Goal: Task Accomplishment & Management: Use online tool/utility

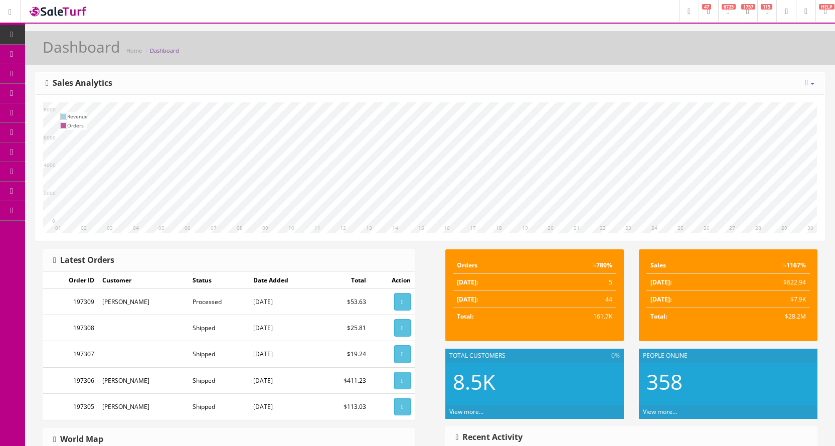
click at [75, 61] on link "Products" at bounding box center [77, 55] width 105 height 20
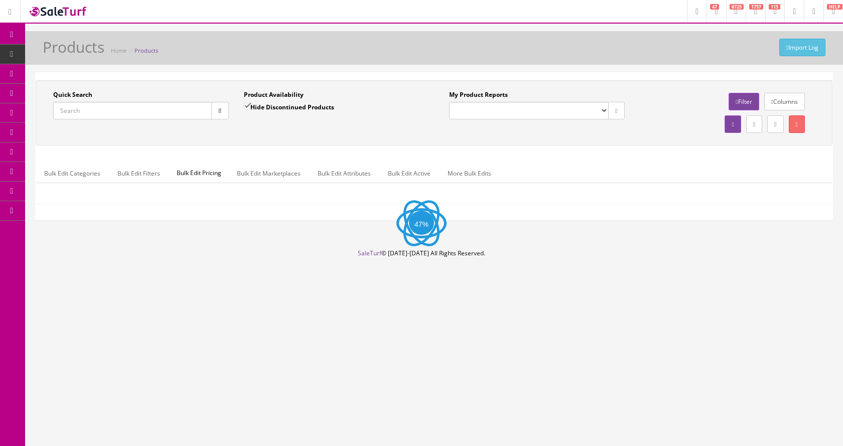
click at [109, 106] on input "Quick Search" at bounding box center [132, 111] width 159 height 18
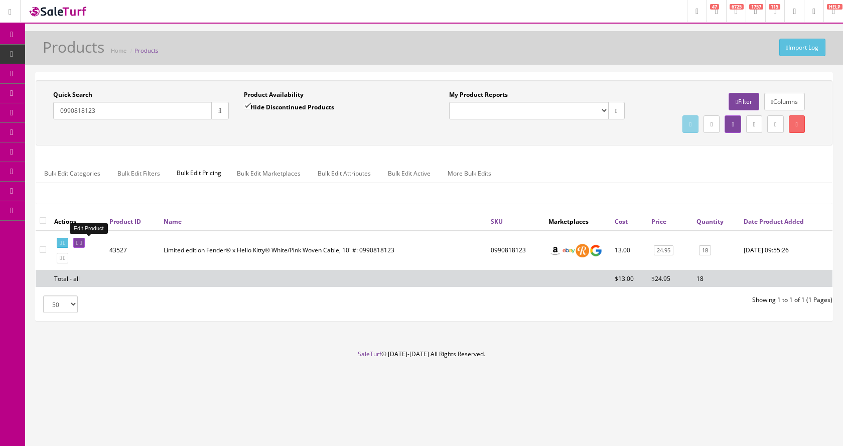
type input "0990818123"
click at [85, 244] on link at bounding box center [79, 243] width 12 height 11
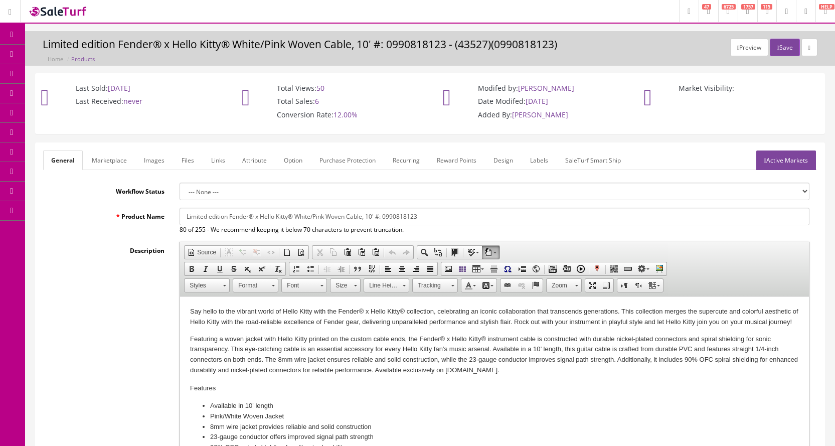
click at [159, 162] on link "Images" at bounding box center [154, 161] width 37 height 20
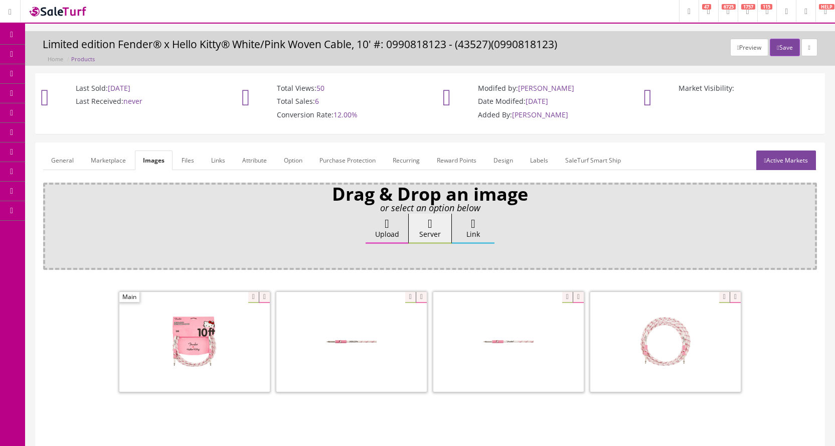
click at [35, 54] on link "Products" at bounding box center [77, 55] width 105 height 20
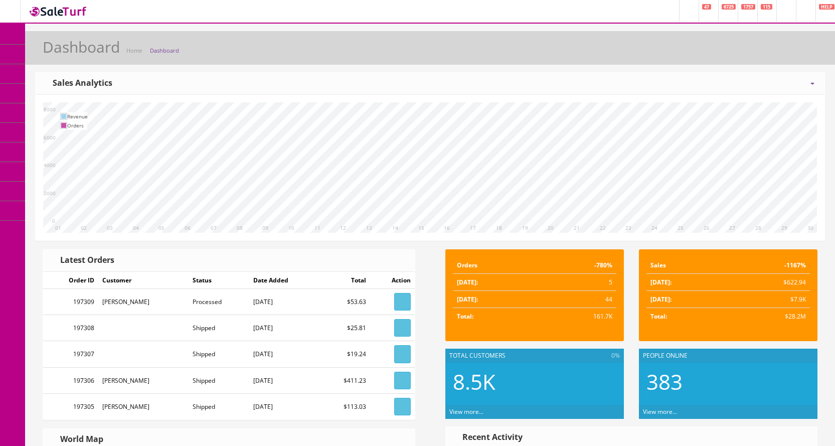
click at [59, 49] on link "Products" at bounding box center [77, 55] width 105 height 20
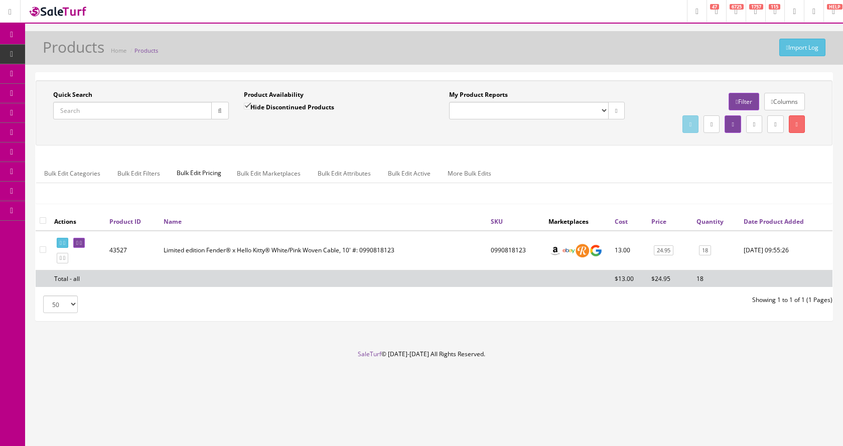
click at [158, 119] on input "Quick Search" at bounding box center [132, 111] width 159 height 18
click at [153, 107] on input "Quick Search" at bounding box center [132, 111] width 159 height 18
type input "0990820019"
click at [82, 242] on link at bounding box center [79, 243] width 12 height 11
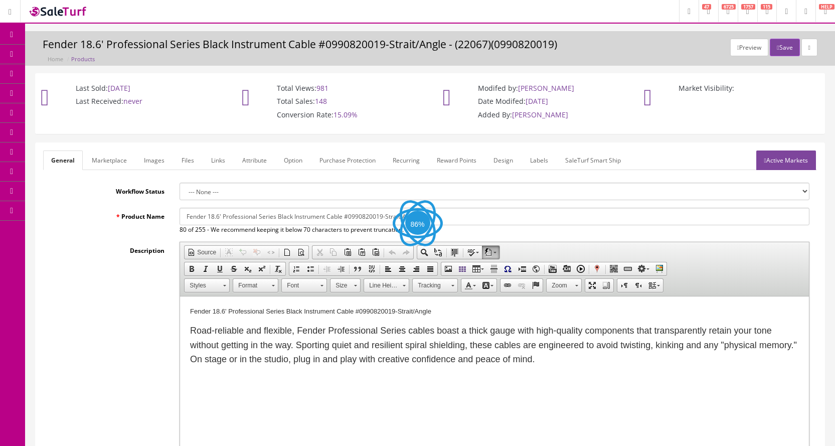
click at [152, 163] on link "Images" at bounding box center [154, 161] width 37 height 20
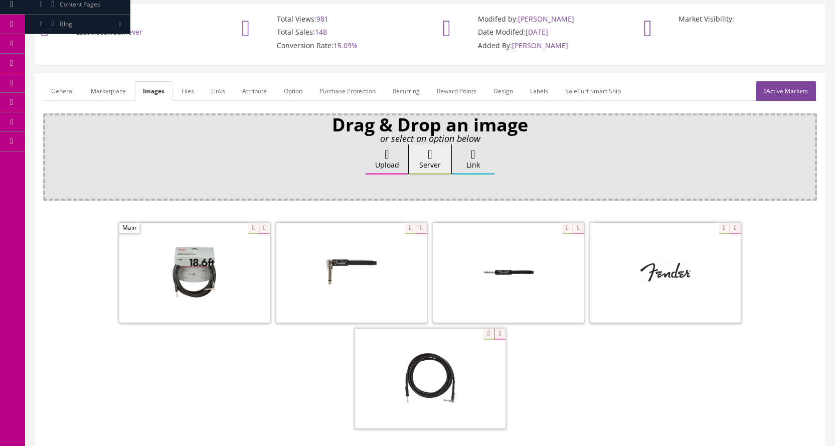
scroll to position [100, 0]
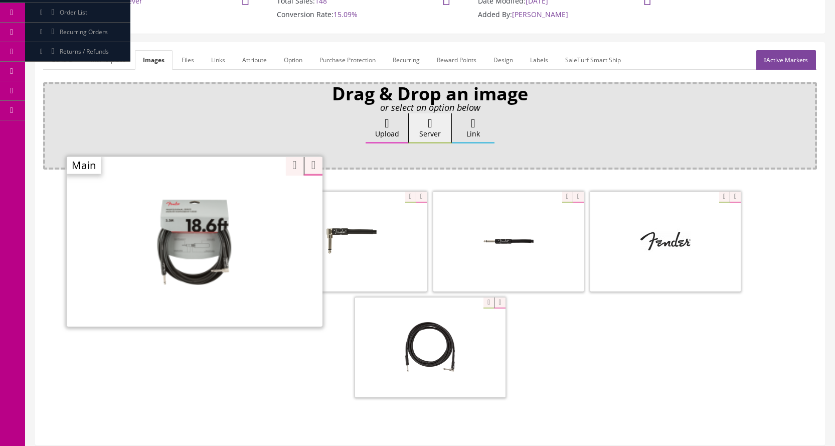
click at [246, 199] on div "Zoom" at bounding box center [195, 241] width 256 height 171
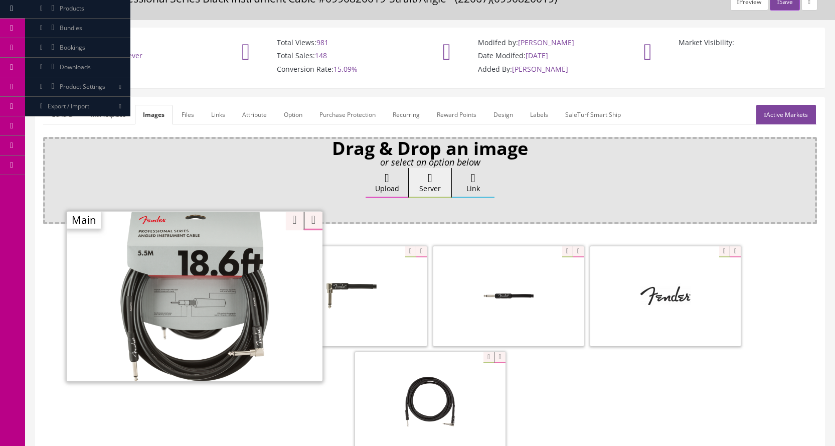
scroll to position [0, 0]
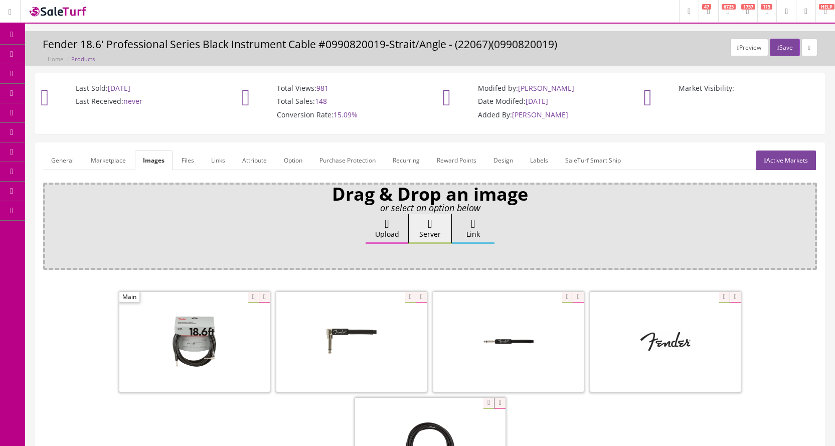
click at [46, 53] on link "Products" at bounding box center [77, 55] width 105 height 20
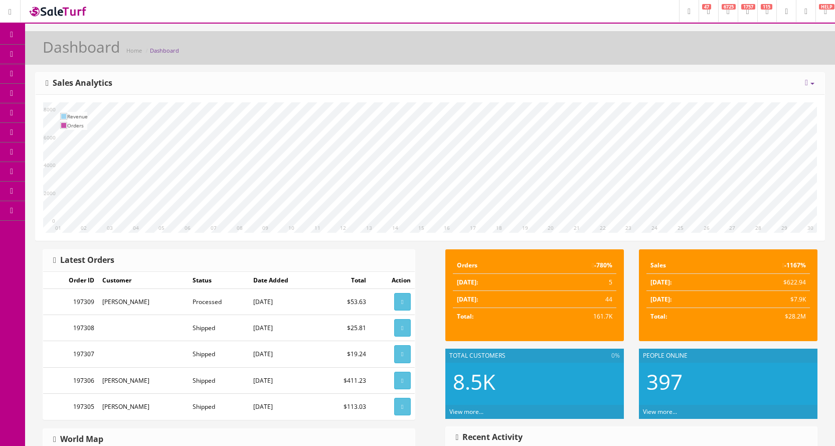
click at [44, 51] on link "Products" at bounding box center [77, 55] width 105 height 20
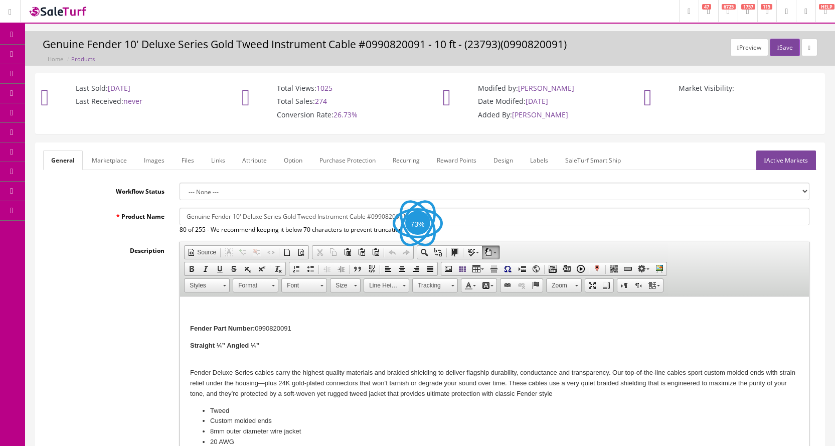
click at [154, 162] on link "Images" at bounding box center [154, 161] width 37 height 20
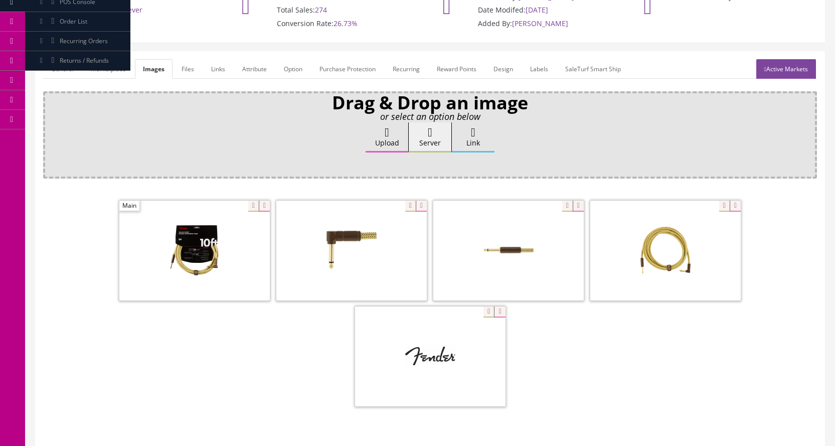
scroll to position [100, 0]
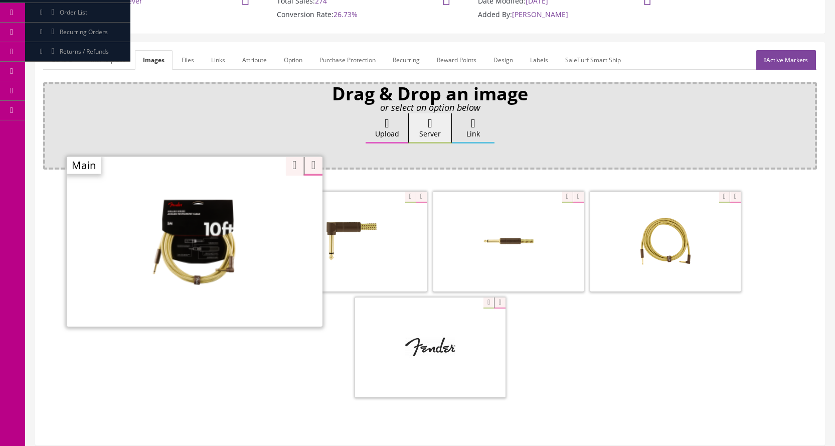
click at [248, 195] on div "Zoom" at bounding box center [195, 241] width 256 height 171
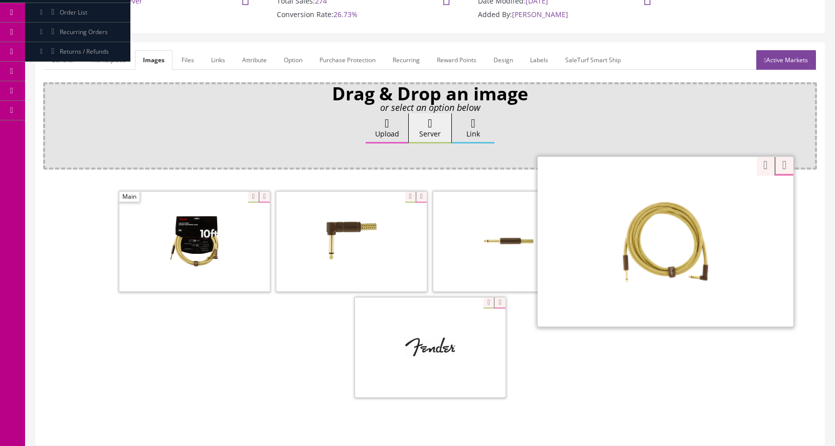
click at [719, 198] on div "Zoom" at bounding box center [666, 241] width 256 height 171
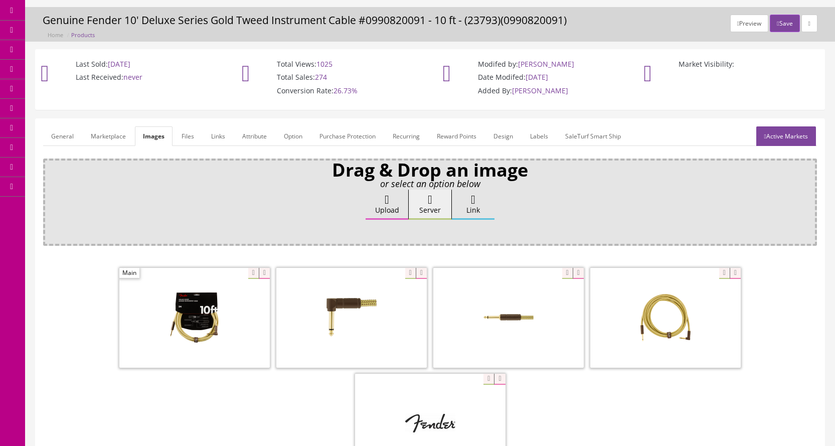
scroll to position [0, 0]
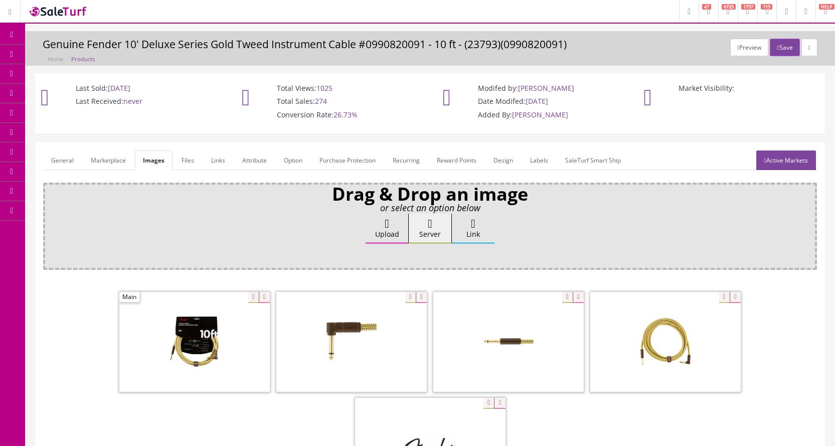
click at [48, 51] on link "Products" at bounding box center [77, 55] width 105 height 20
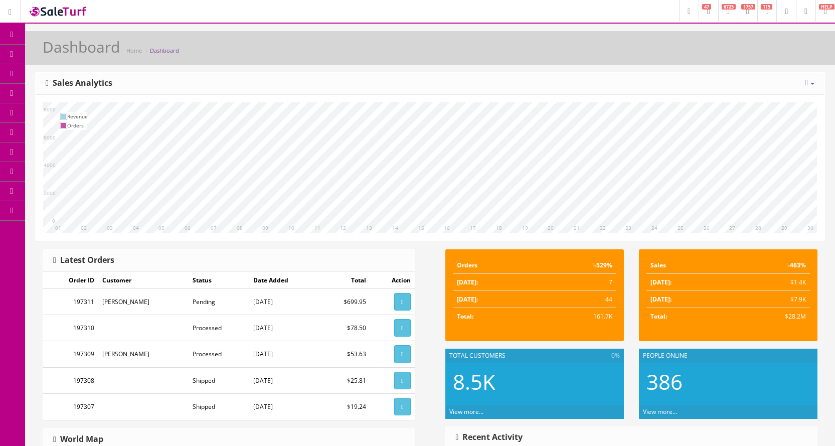
click at [68, 54] on span "Products" at bounding box center [72, 54] width 25 height 9
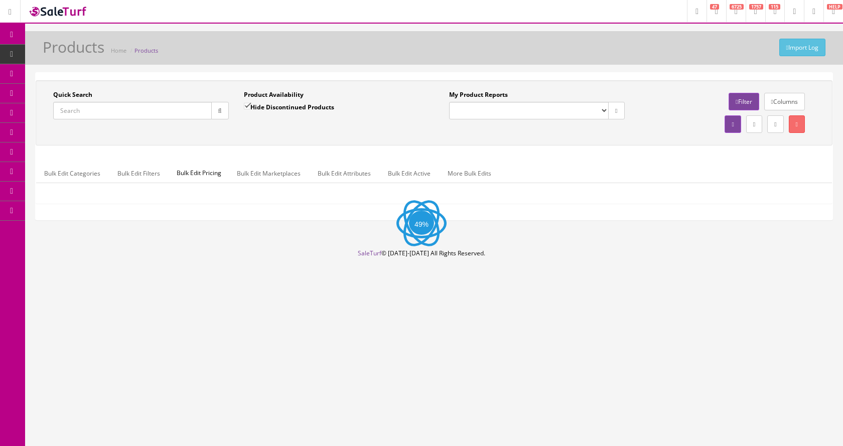
click at [133, 111] on input "Quick Search" at bounding box center [132, 111] width 159 height 18
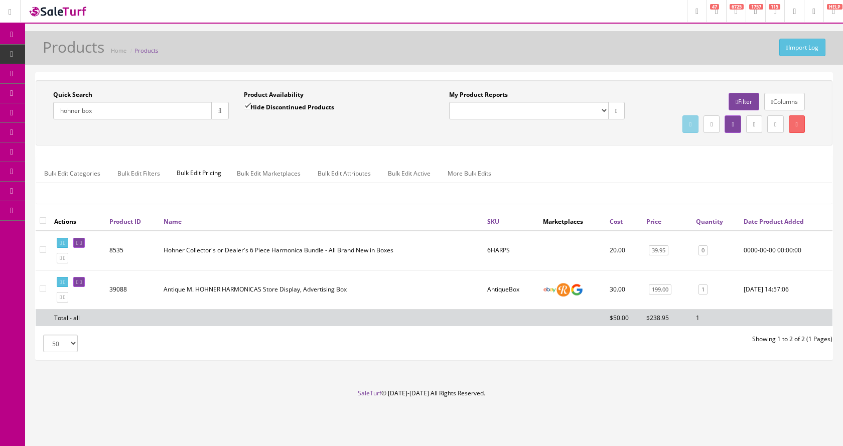
type input "hohner box"
click at [783, 103] on link "Columns" at bounding box center [784, 102] width 41 height 18
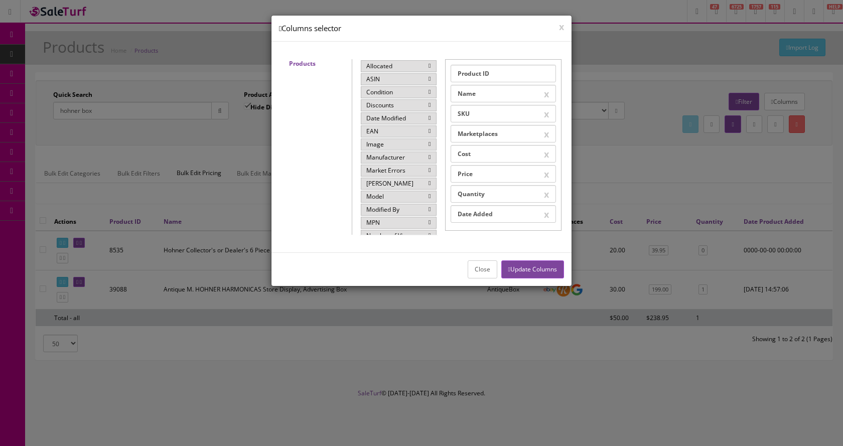
click at [428, 146] on icon at bounding box center [429, 144] width 2 height 6
click at [525, 272] on button "Update Columns" at bounding box center [532, 269] width 63 height 18
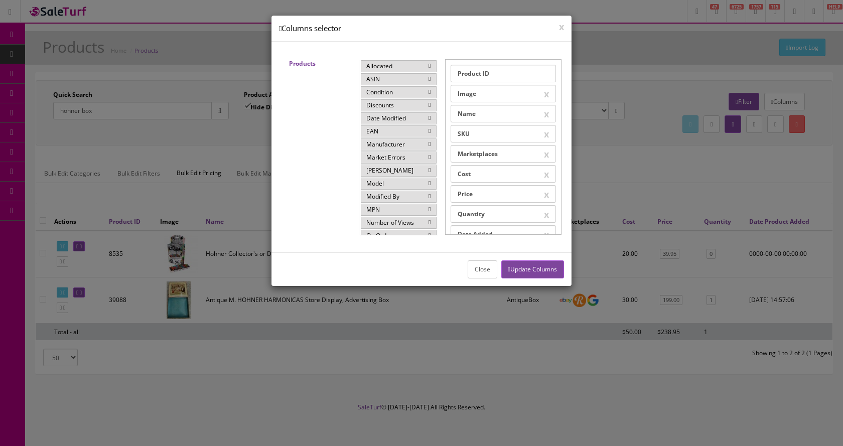
click at [224, 194] on div at bounding box center [421, 223] width 843 height 446
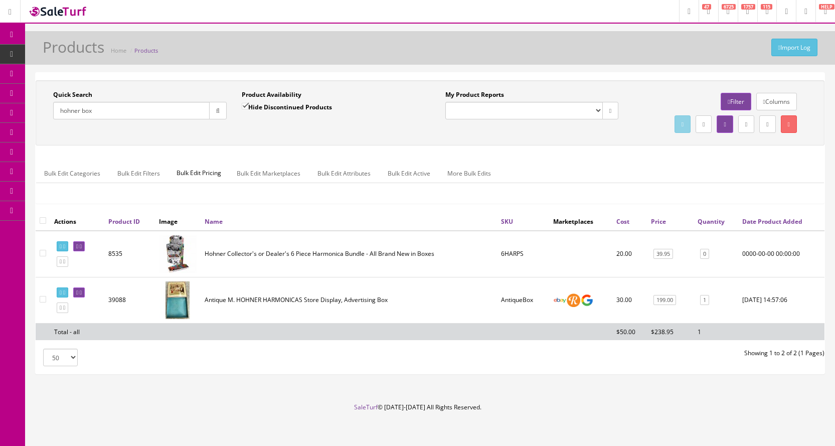
click at [243, 105] on input "Hide Discontinued Products" at bounding box center [245, 106] width 7 height 7
checkbox input "false"
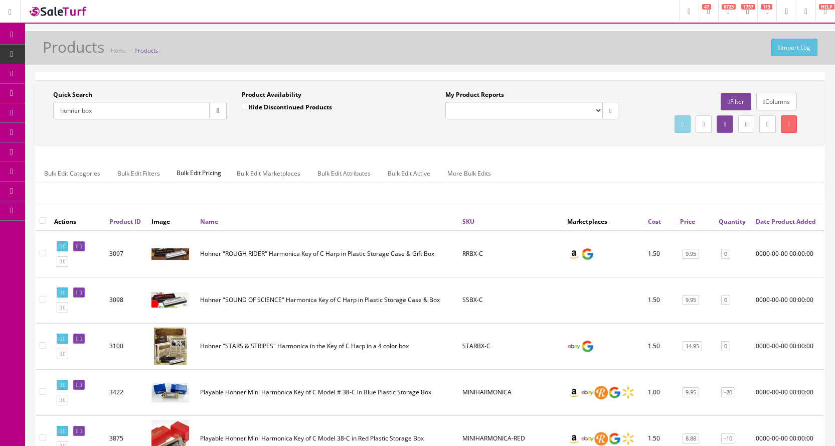
click at [129, 115] on input "hohner box" at bounding box center [131, 111] width 157 height 18
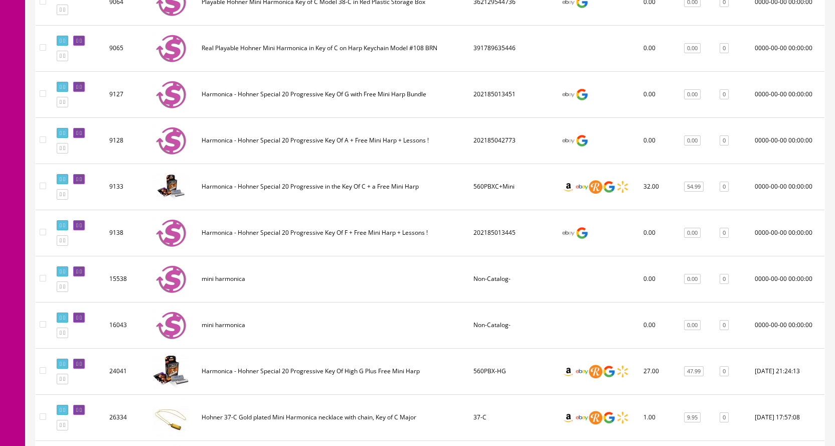
scroll to position [1494, 0]
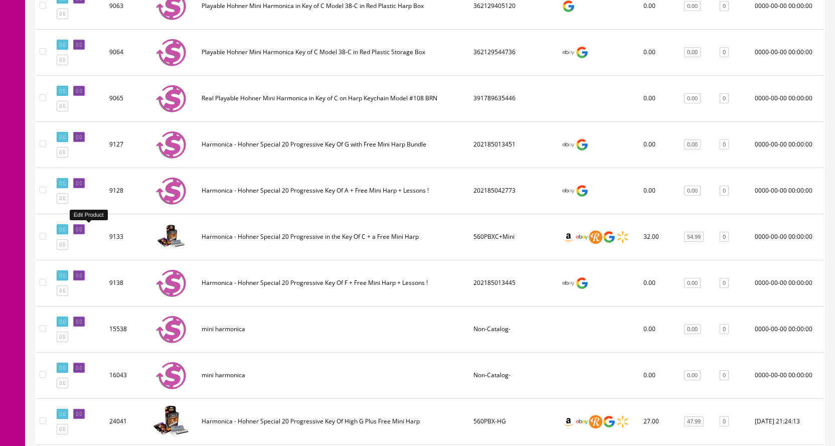
type input "mini harmonica"
click at [82, 229] on icon at bounding box center [81, 230] width 2 height 6
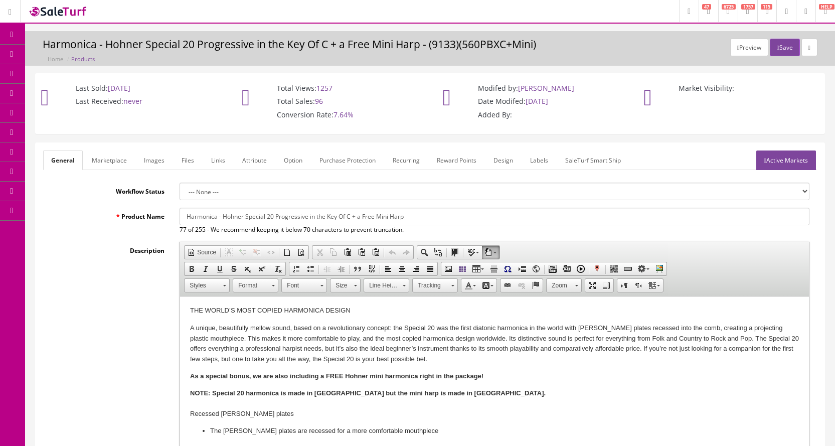
click at [155, 160] on link "Images" at bounding box center [154, 161] width 37 height 20
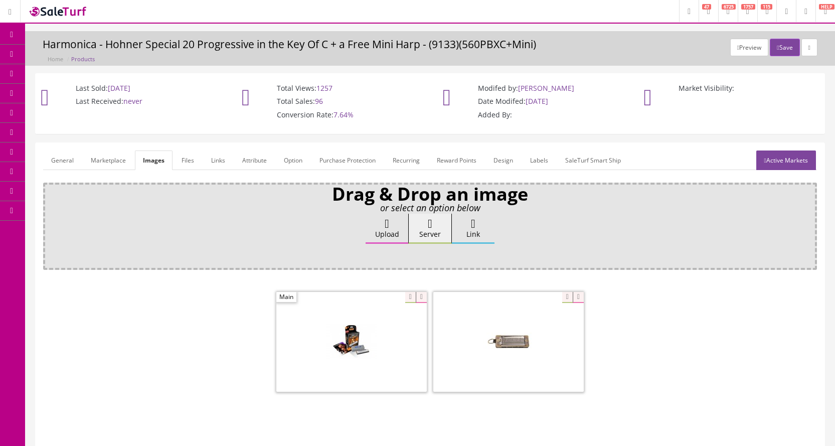
click at [374, 339] on span at bounding box center [351, 342] width 151 height 100
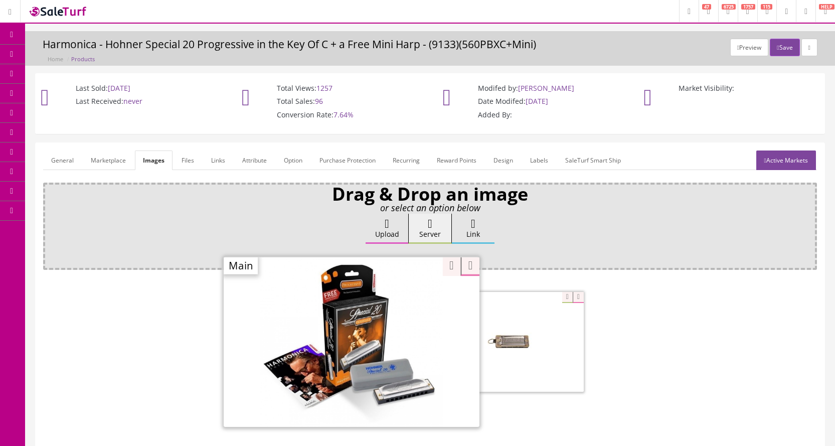
click at [401, 299] on div at bounding box center [352, 341] width 256 height 171
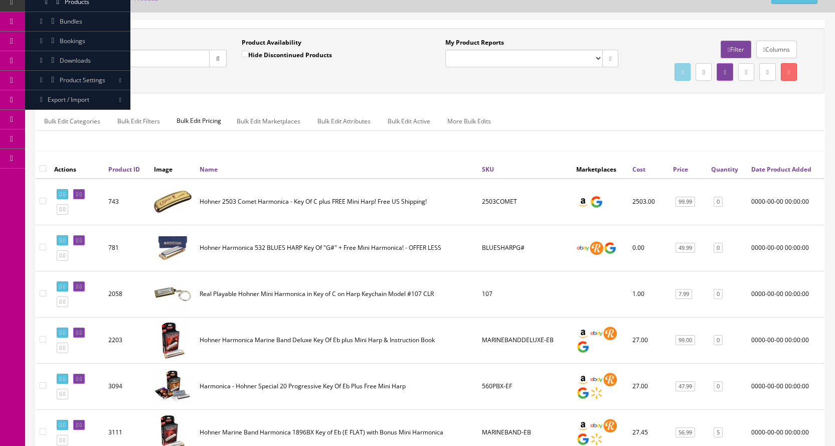
scroll to position [50, 0]
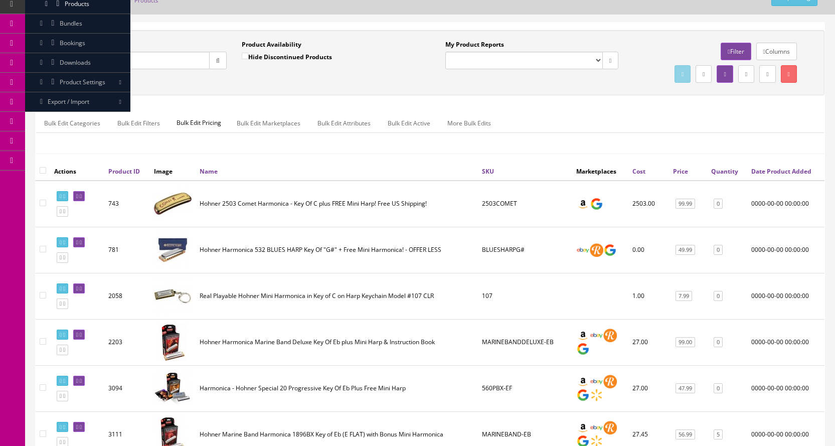
drag, startPoint x: 111, startPoint y: 63, endPoint x: 21, endPoint y: 54, distance: 91.3
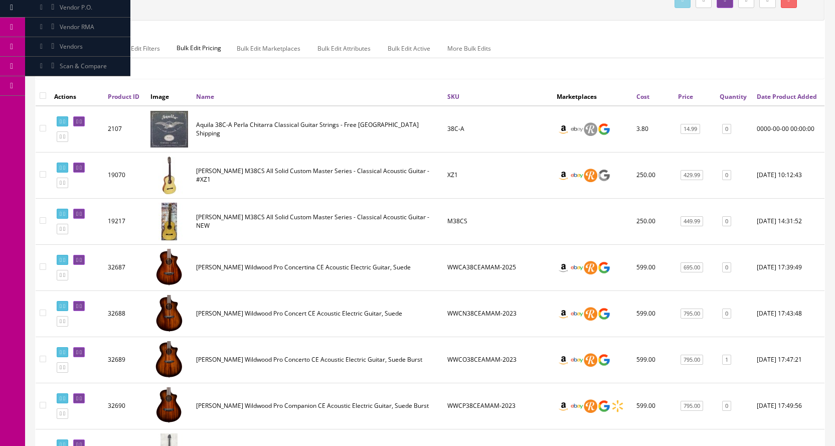
scroll to position [0, 0]
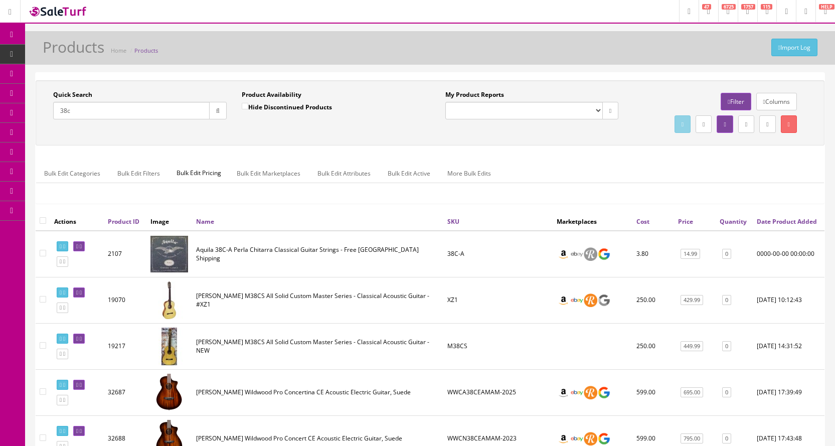
click at [124, 104] on input "38c" at bounding box center [131, 111] width 157 height 18
click at [153, 108] on input "38c" at bounding box center [131, 111] width 157 height 18
type input "3"
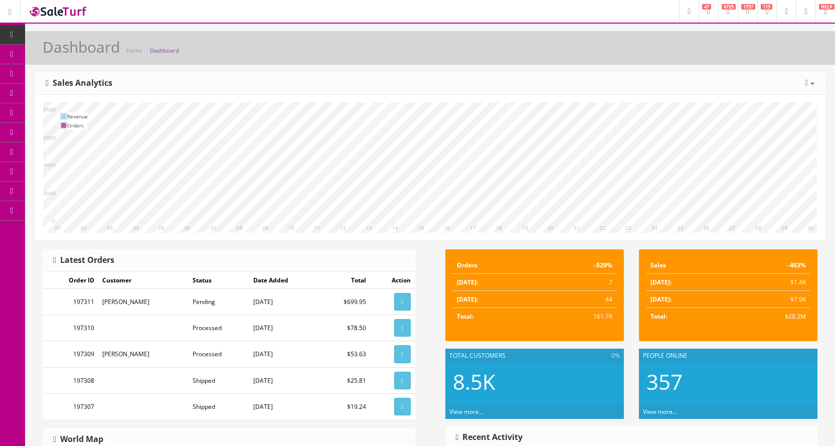
click at [72, 55] on span "Products" at bounding box center [72, 54] width 25 height 9
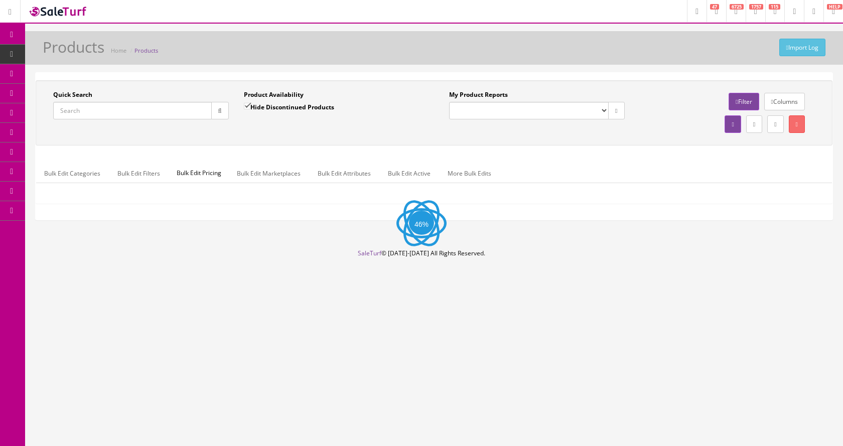
click at [111, 106] on input "Quick Search" at bounding box center [132, 111] width 159 height 18
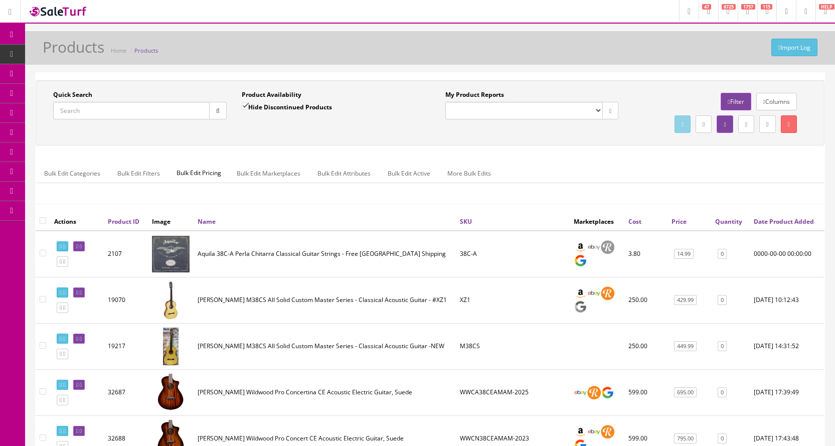
paste input "Hohner Mini Harmonica"
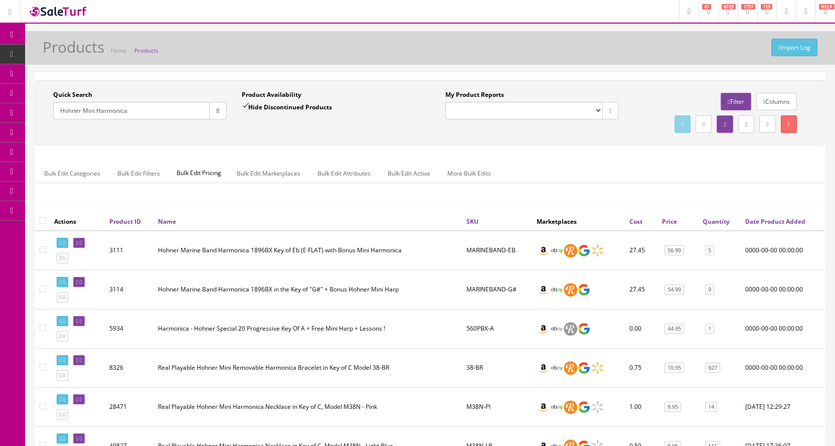
click at [773, 102] on link "Columns" at bounding box center [777, 102] width 41 height 18
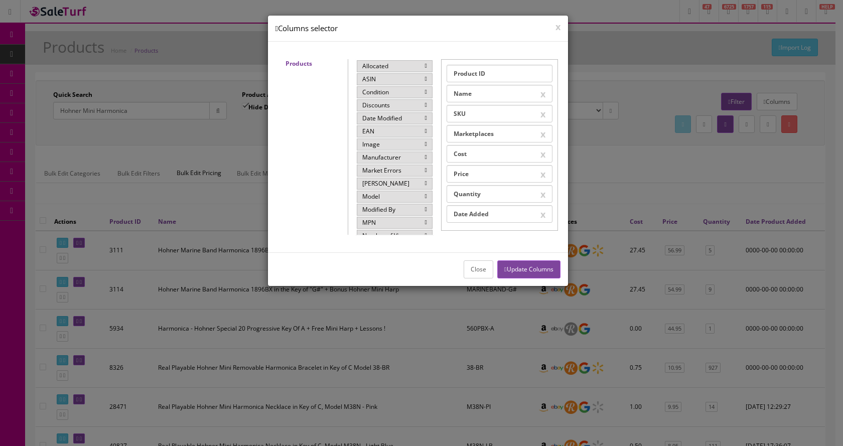
click at [425, 144] on icon at bounding box center [426, 144] width 2 height 6
click at [525, 269] on button "Update Columns" at bounding box center [528, 269] width 63 height 18
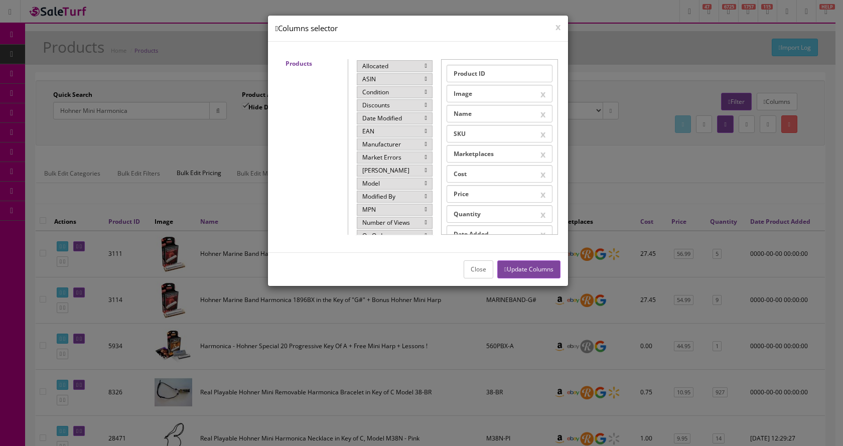
click at [33, 249] on div at bounding box center [421, 223] width 843 height 446
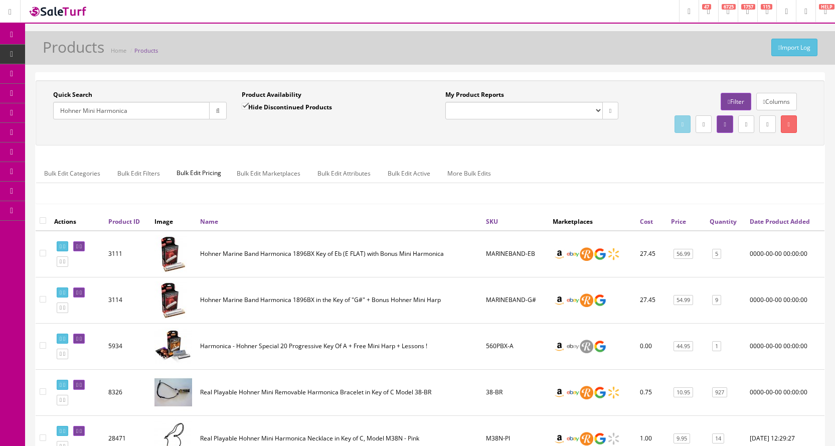
drag, startPoint x: 144, startPoint y: 109, endPoint x: 44, endPoint y: 105, distance: 100.4
click at [43, 107] on div "Quick Search Hohner Mini Harmonica Date From Product Availability Hide Disconti…" at bounding box center [234, 108] width 392 height 37
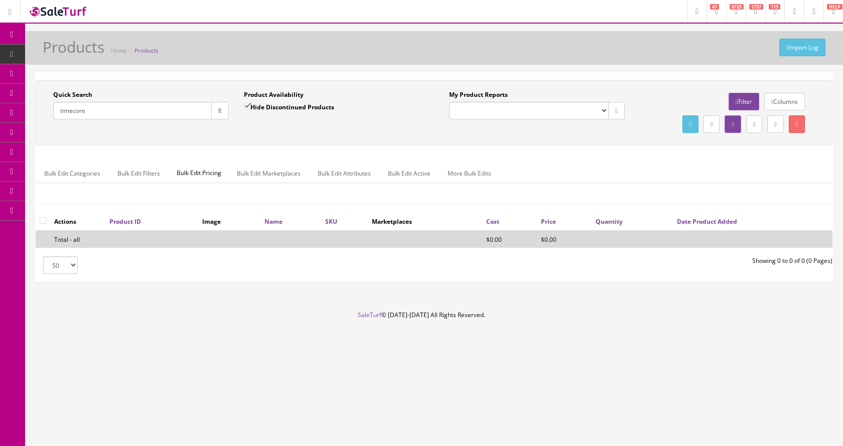
type input "timecore"
click at [249, 107] on input "Hide Discontinued Products" at bounding box center [247, 106] width 7 height 7
checkbox input "false"
